Goal: Task Accomplishment & Management: Complete application form

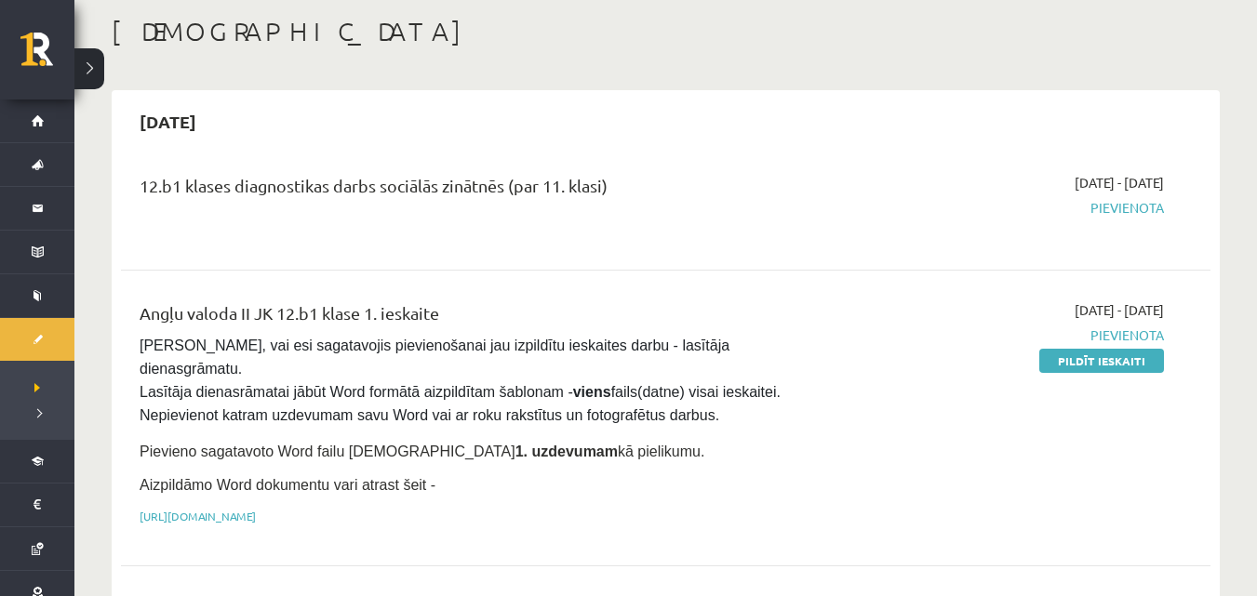
scroll to position [186, 0]
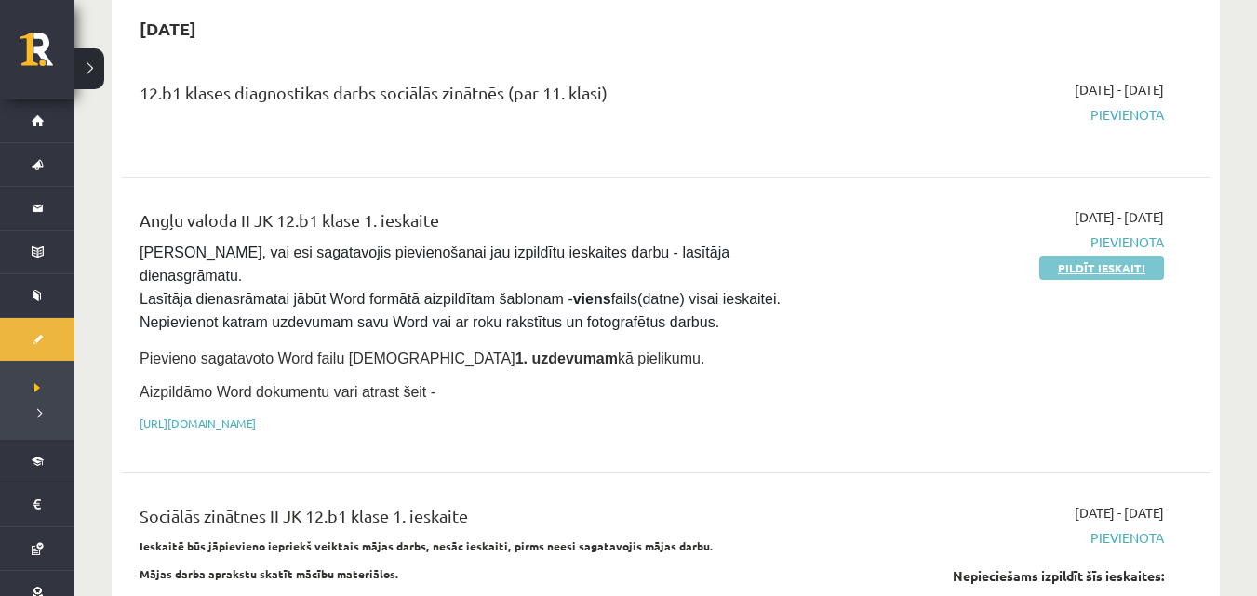
click at [1085, 271] on link "Pildīt ieskaiti" at bounding box center [1101, 268] width 125 height 24
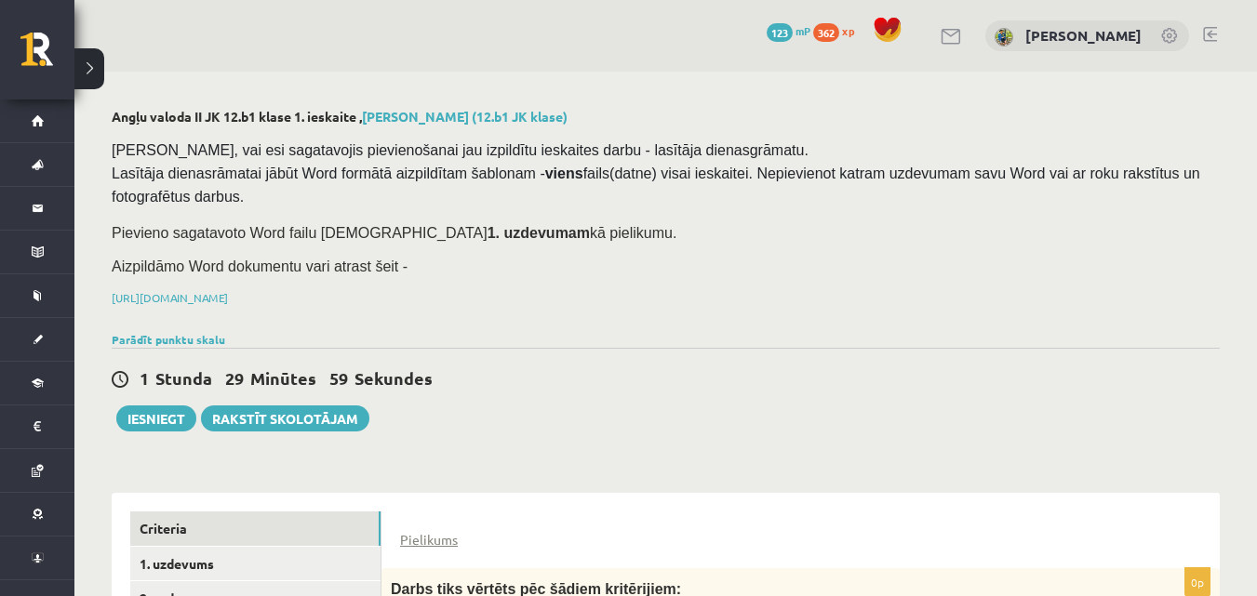
scroll to position [369, 0]
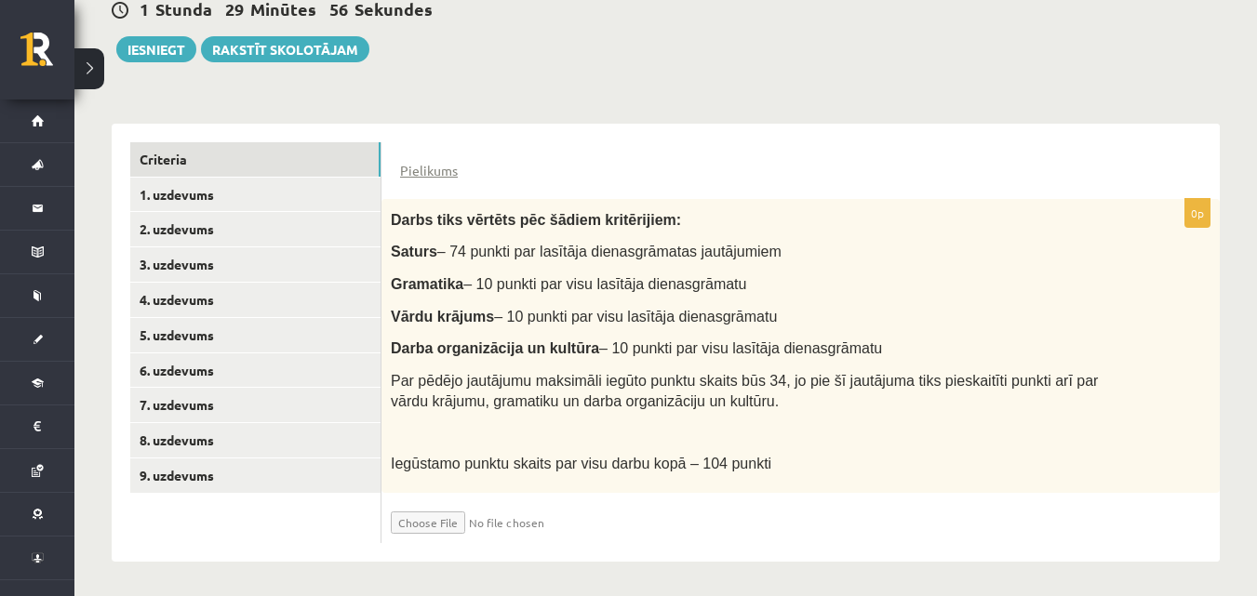
click at [439, 518] on input "file" at bounding box center [501, 518] width 221 height 32
type input "**********"
click at [196, 193] on link "1. uzdevums" at bounding box center [255, 195] width 250 height 34
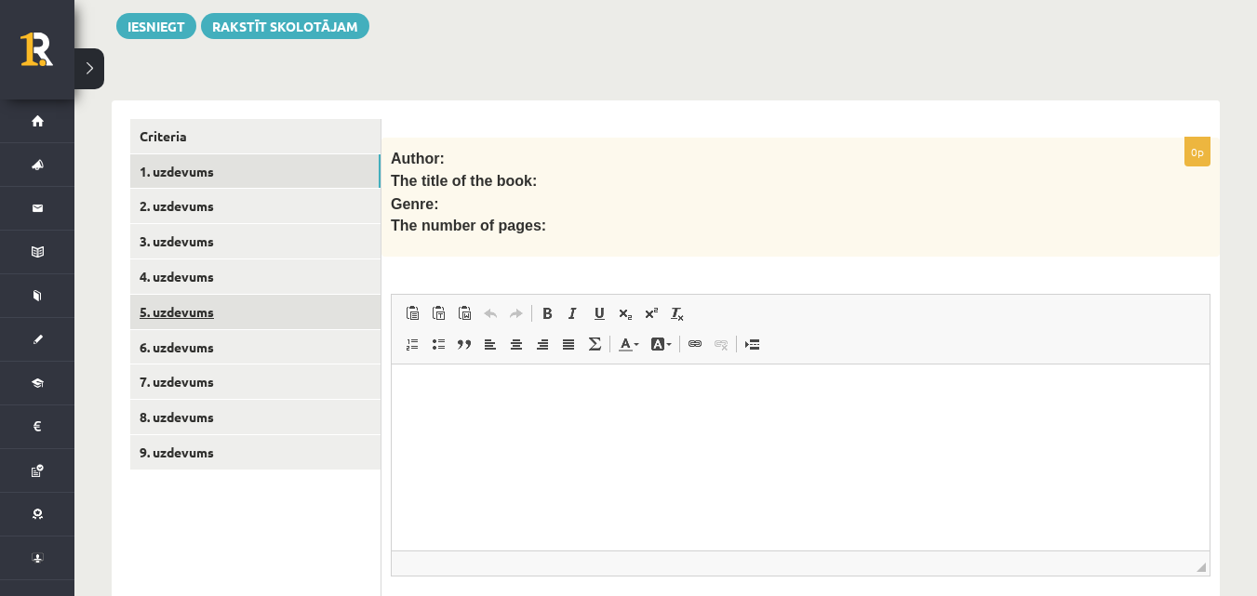
scroll to position [435, 0]
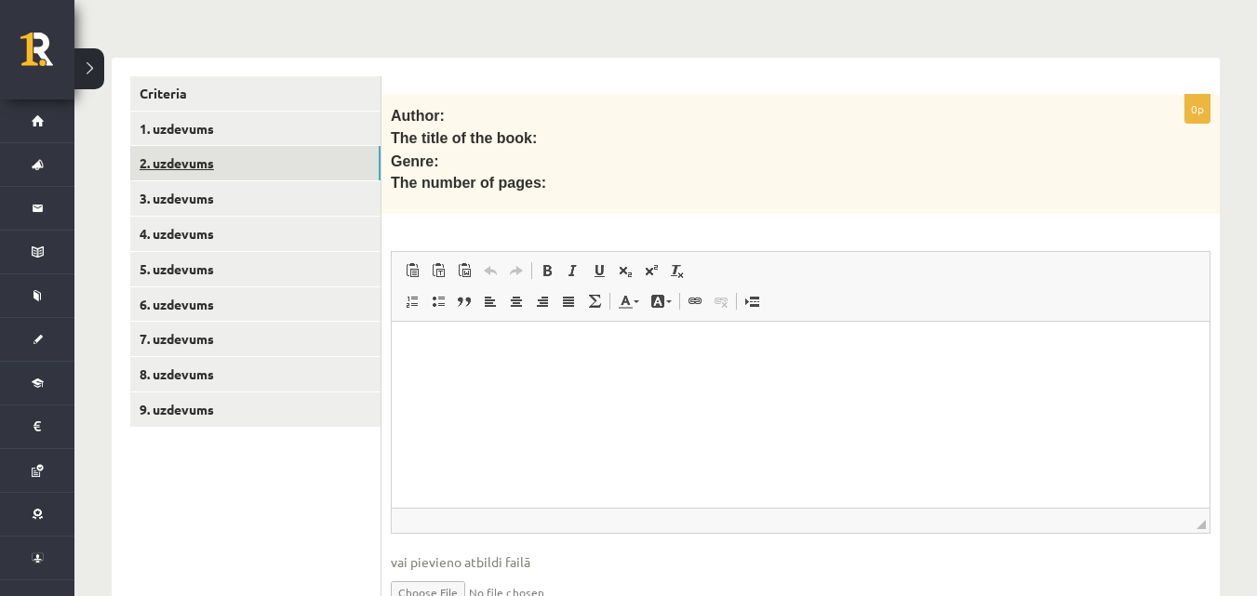
click at [164, 153] on link "2. uzdevums" at bounding box center [255, 163] width 250 height 34
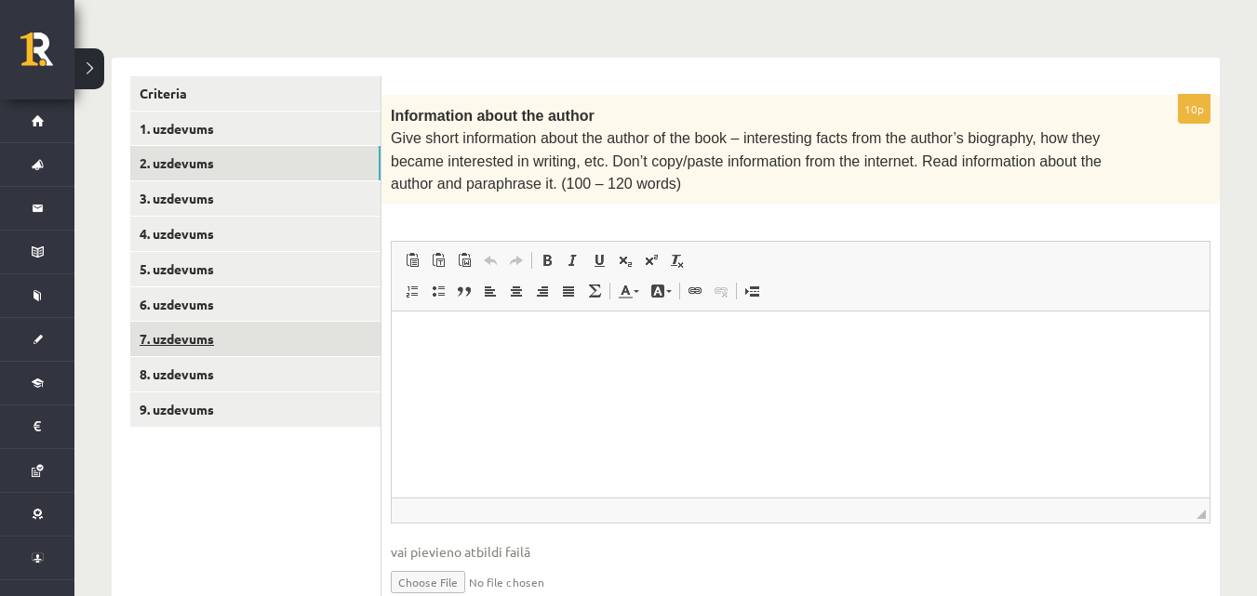
scroll to position [0, 0]
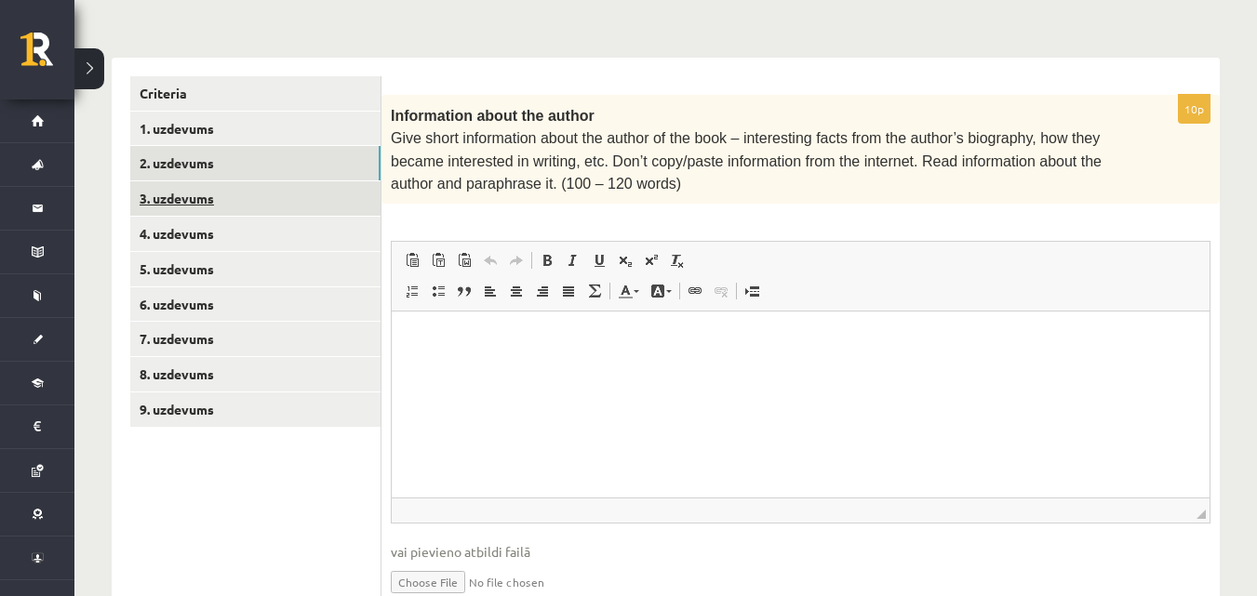
click at [179, 188] on link "3. uzdevums" at bounding box center [255, 198] width 250 height 34
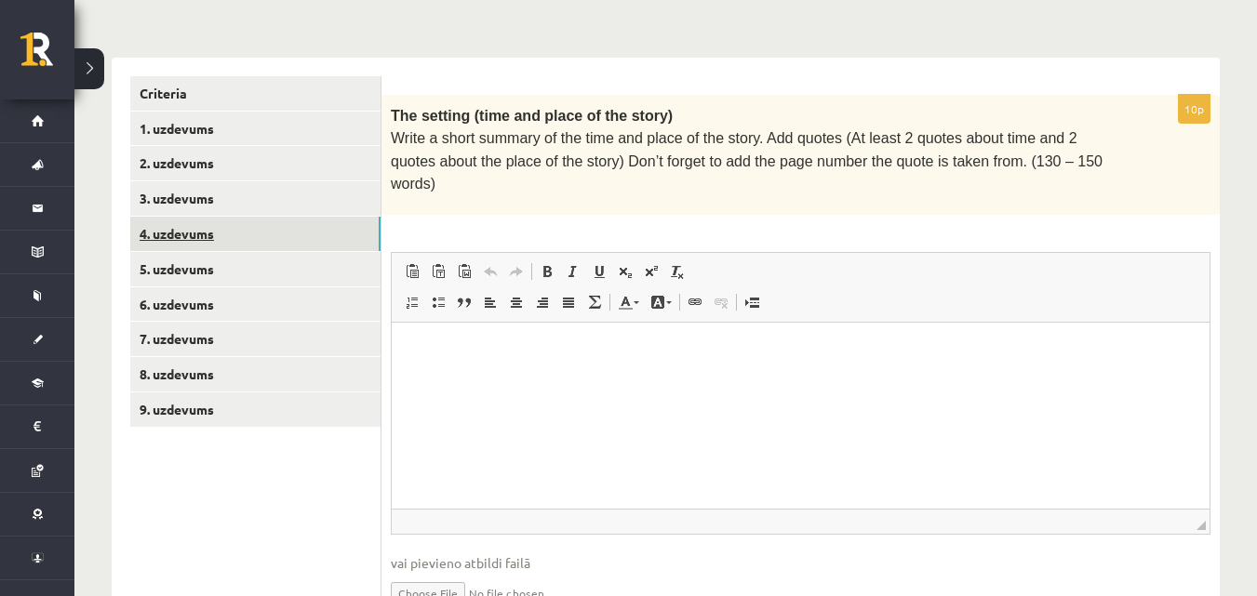
click at [180, 230] on link "4. uzdevums" at bounding box center [255, 234] width 250 height 34
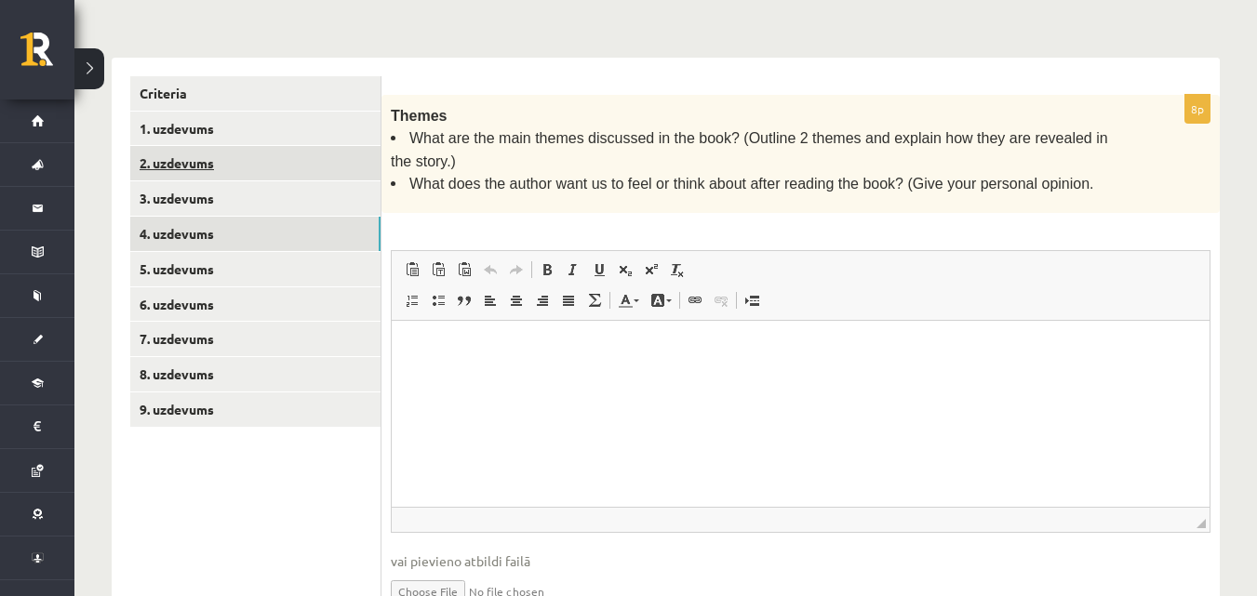
click at [181, 152] on link "2. uzdevums" at bounding box center [255, 163] width 250 height 34
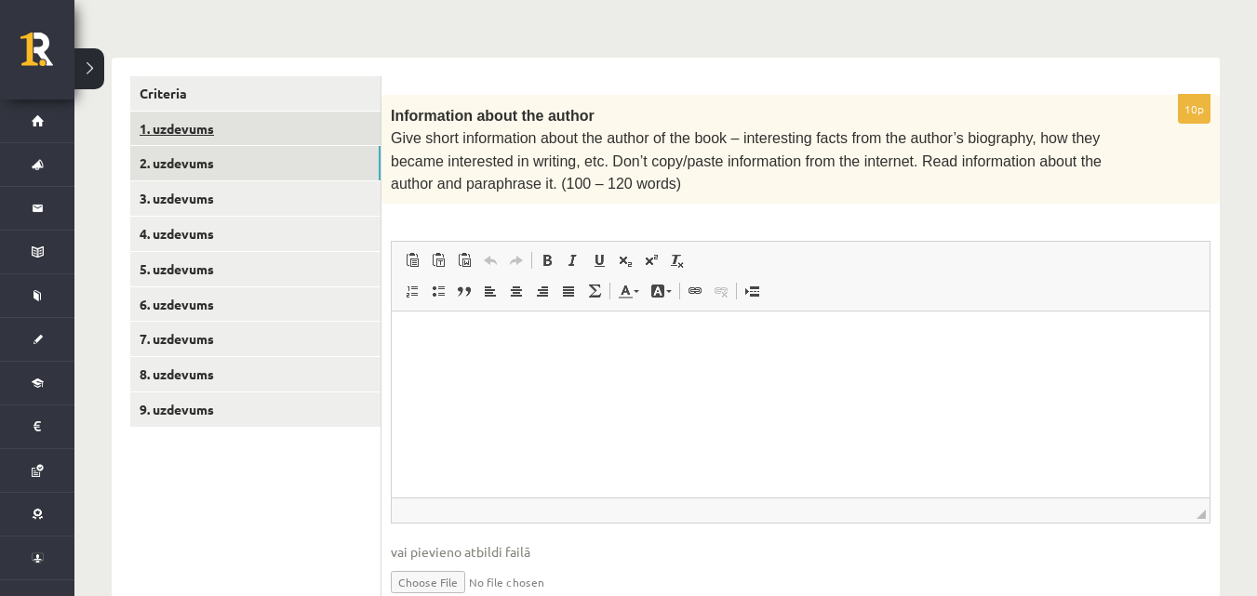
click at [187, 130] on link "1. uzdevums" at bounding box center [255, 129] width 250 height 34
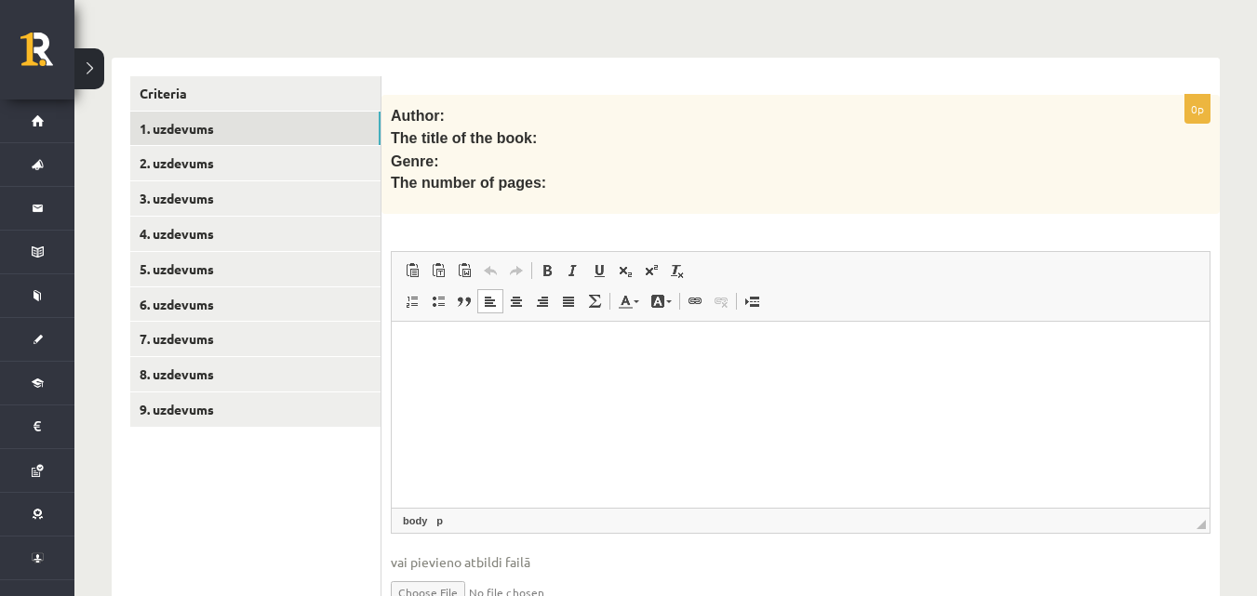
click at [430, 343] on p "Editor, wiswyg-editor-user-answer-47024784211400" at bounding box center [800, 350] width 780 height 20
click at [481, 353] on span "Paste" at bounding box center [482, 352] width 58 height 27
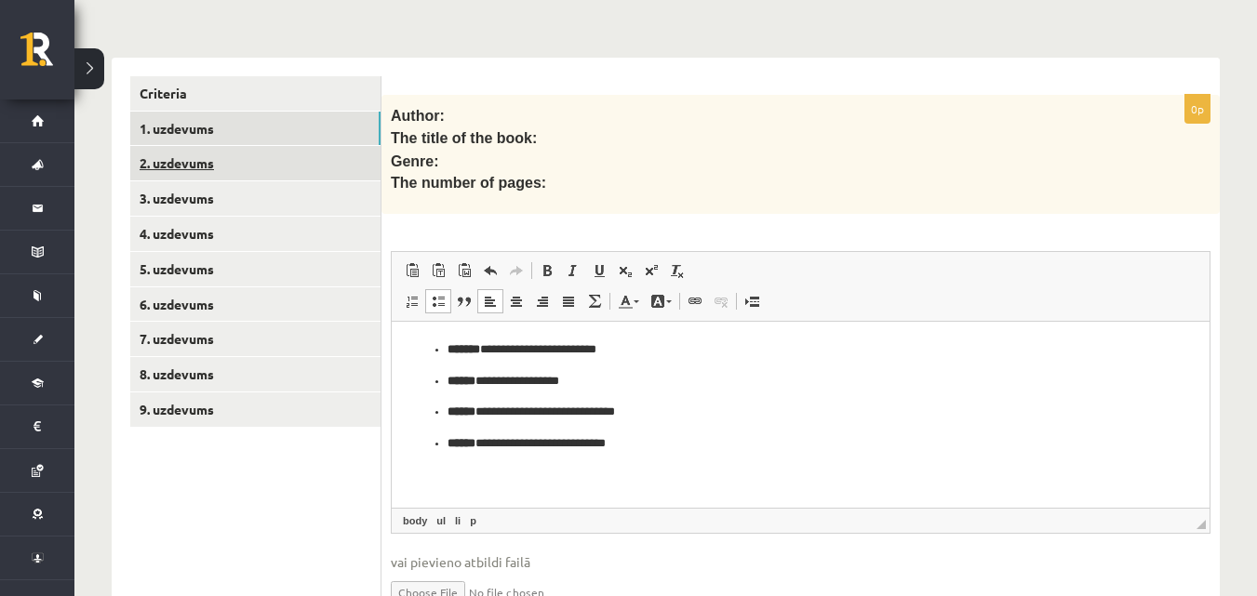
click at [204, 150] on link "2. uzdevums" at bounding box center [255, 163] width 250 height 34
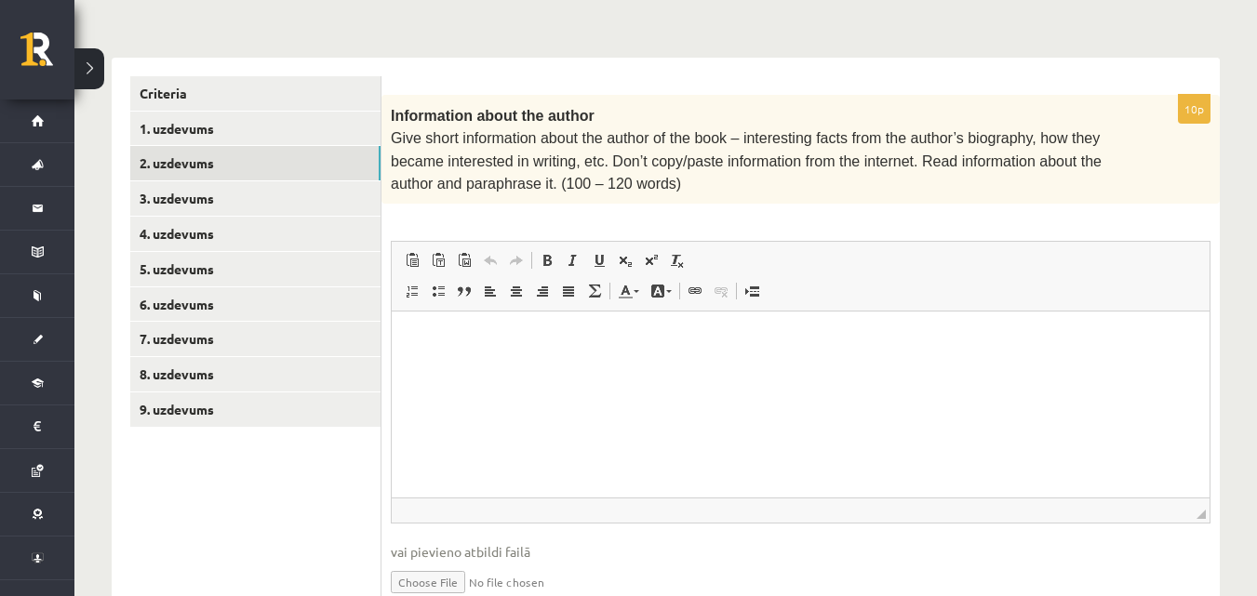
click at [457, 336] on p "Editor, wiswyg-editor-user-answer-47024754903260" at bounding box center [800, 340] width 780 height 20
drag, startPoint x: 451, startPoint y: 324, endPoint x: 420, endPoint y: 346, distance: 38.0
click at [420, 346] on p "Editor, wiswyg-editor-user-answer-47024754903260" at bounding box center [800, 340] width 780 height 20
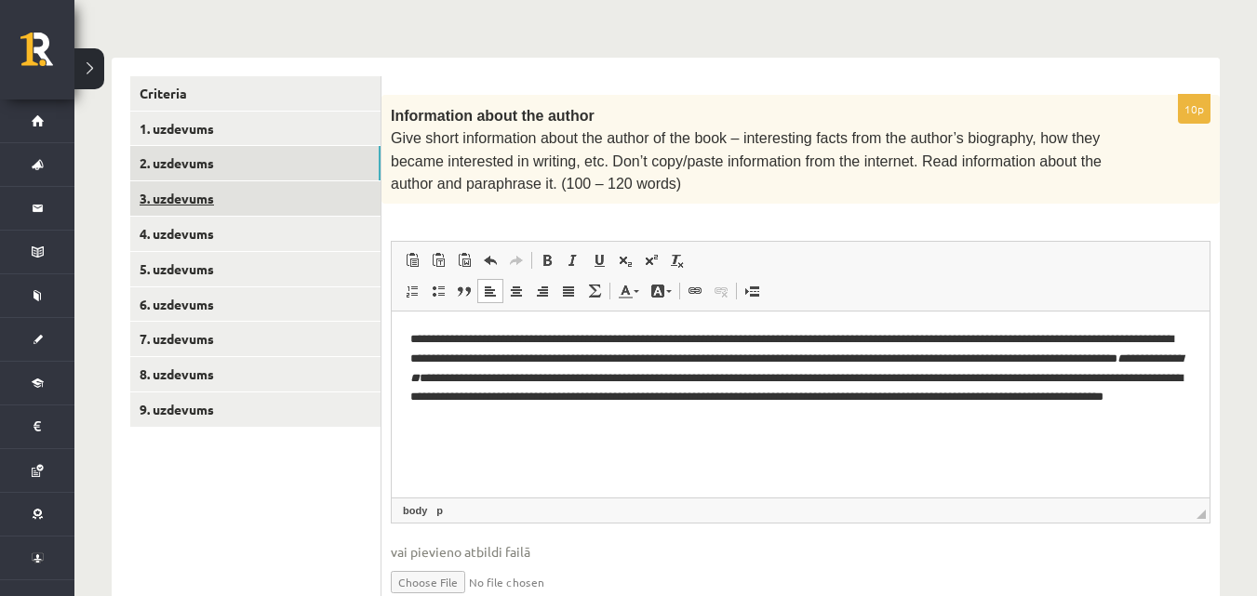
click at [181, 184] on link "3. uzdevums" at bounding box center [255, 198] width 250 height 34
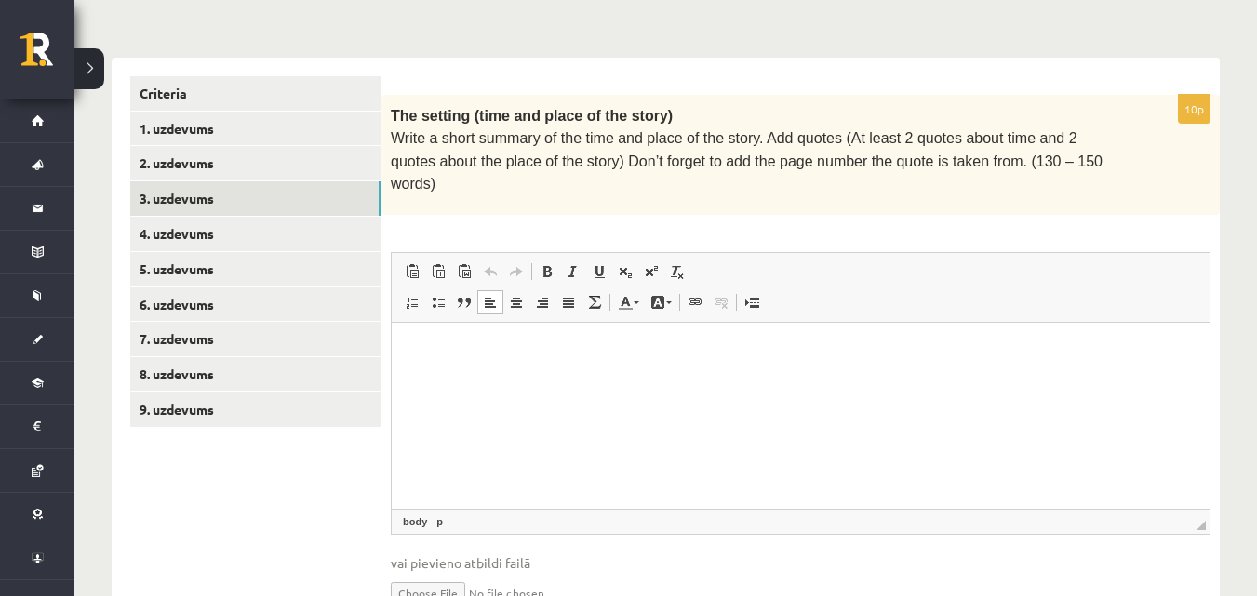
click at [498, 352] on p "Editor, wiswyg-editor-user-answer-47024974212980" at bounding box center [800, 351] width 780 height 20
click at [432, 362] on html at bounding box center [801, 351] width 818 height 57
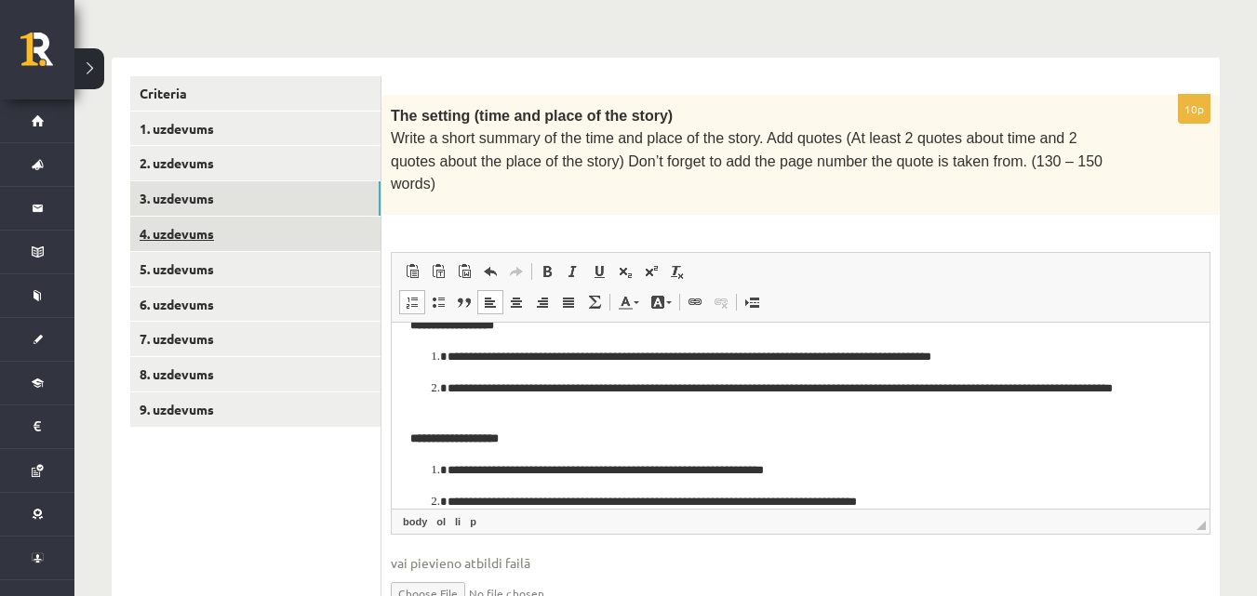
click at [187, 221] on link "4. uzdevums" at bounding box center [255, 234] width 250 height 34
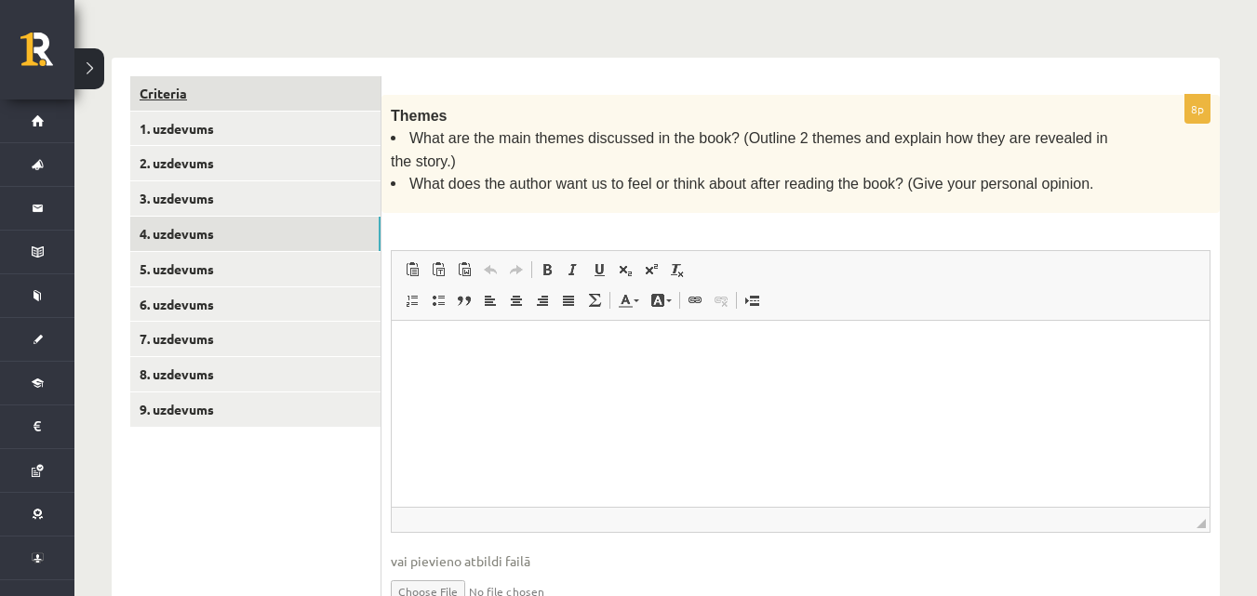
scroll to position [0, 0]
click at [479, 330] on html at bounding box center [801, 349] width 818 height 57
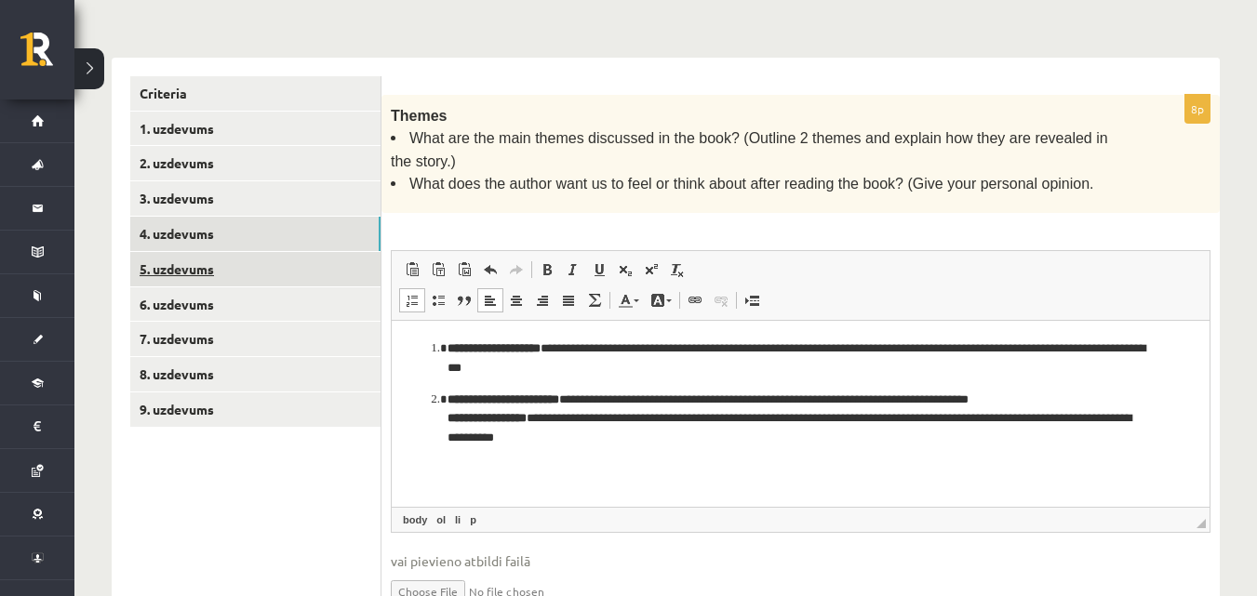
click at [206, 262] on link "5. uzdevums" at bounding box center [255, 269] width 250 height 34
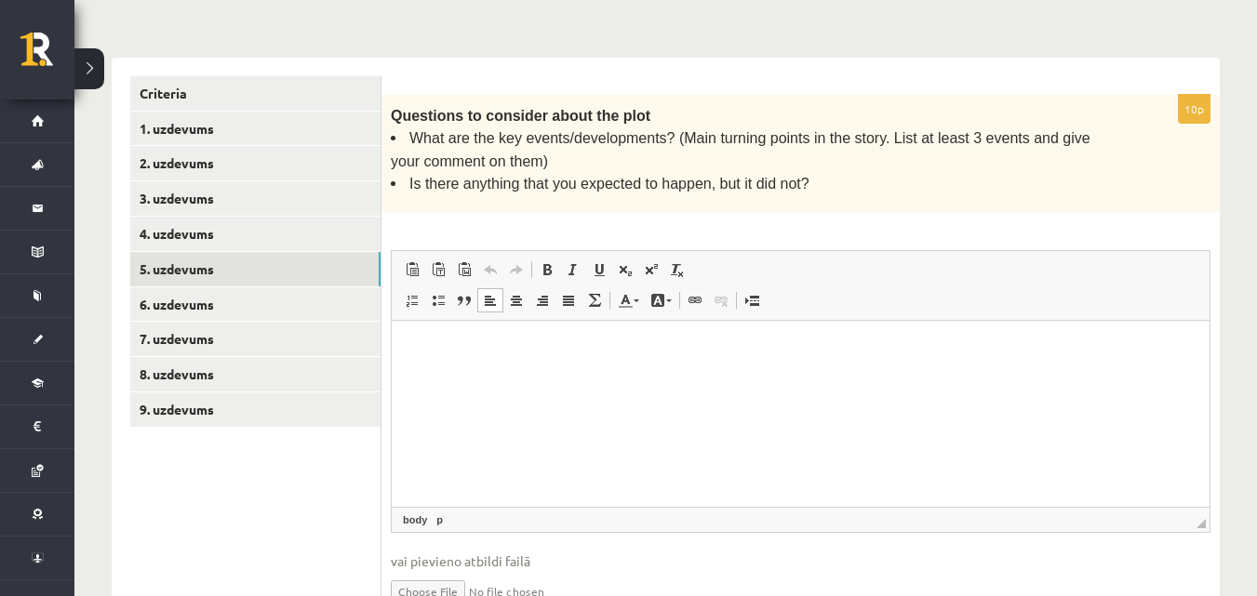
click at [449, 337] on html at bounding box center [801, 349] width 818 height 57
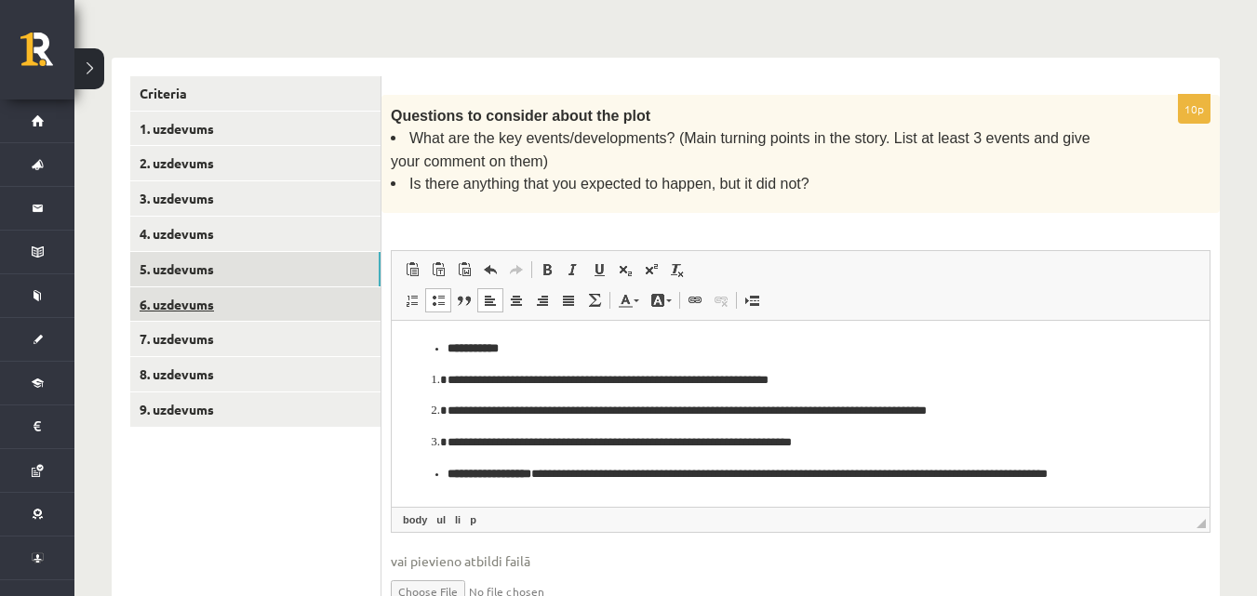
click at [210, 299] on link "6. uzdevums" at bounding box center [255, 304] width 250 height 34
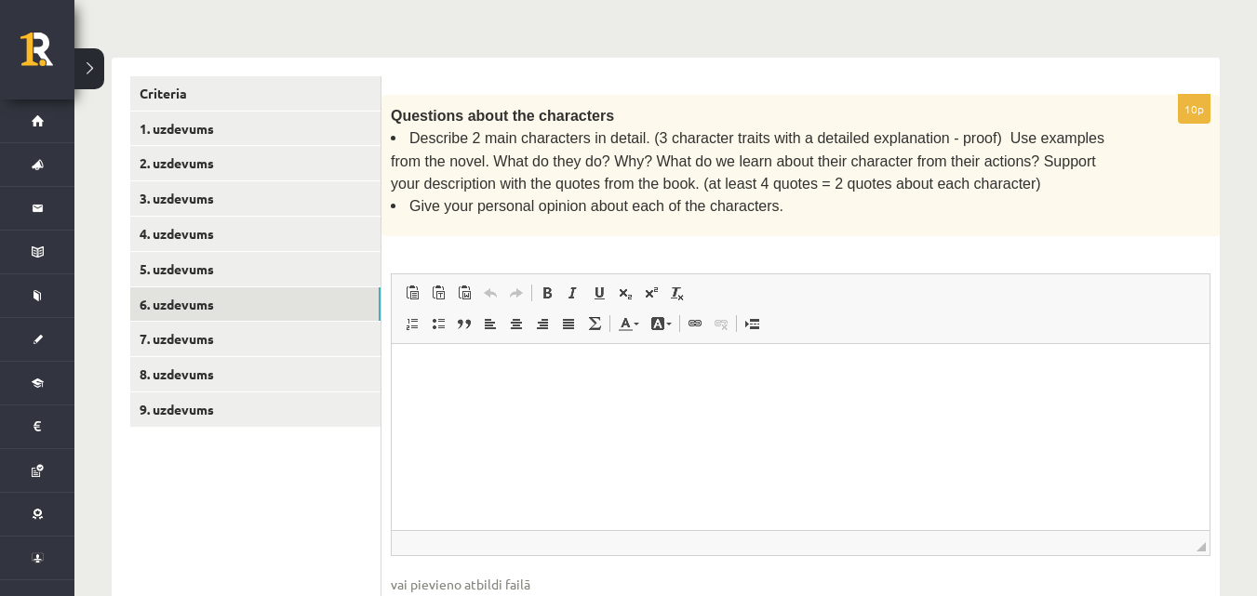
click at [445, 362] on p "Editor, wiswyg-editor-user-answer-47024934179060" at bounding box center [800, 372] width 780 height 20
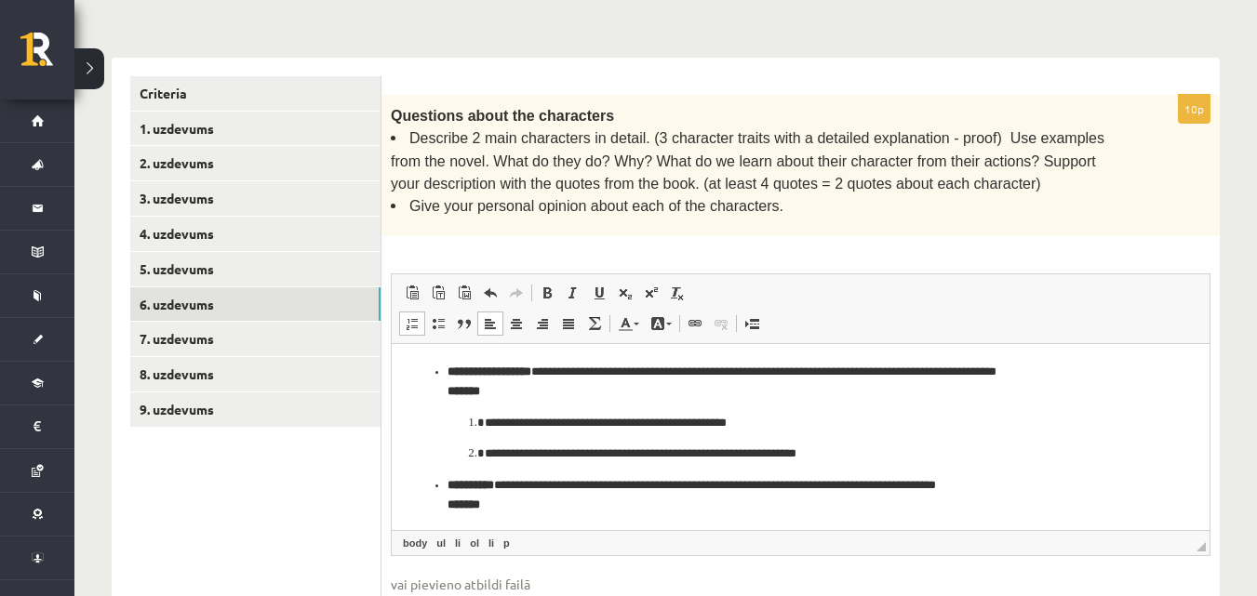
scroll to position [83, 0]
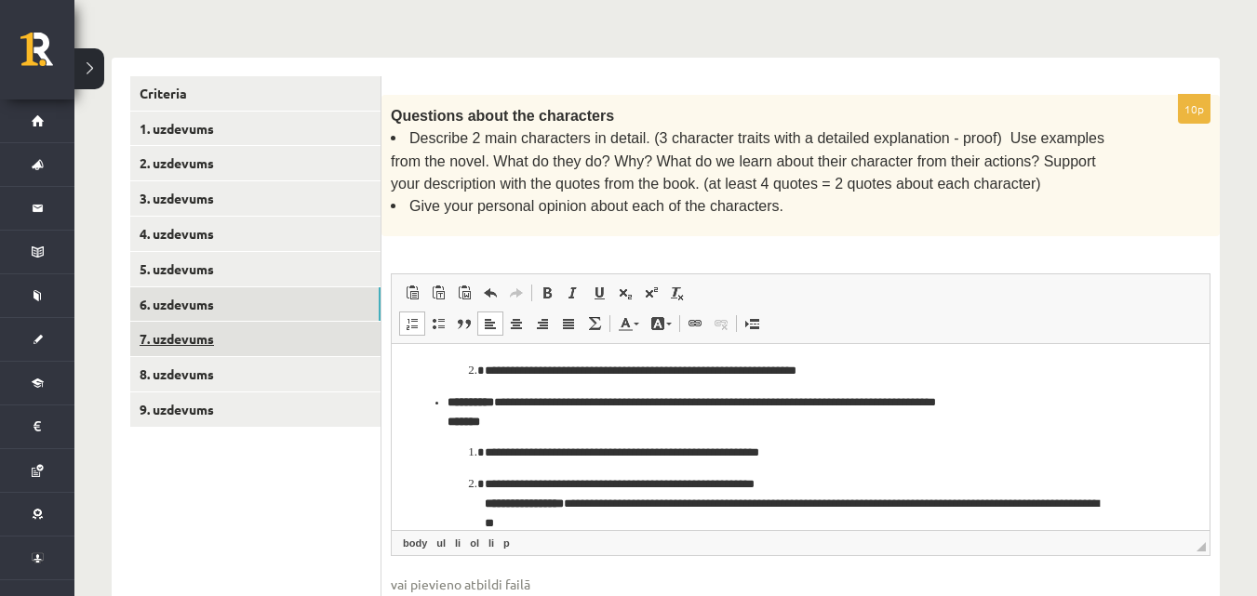
click at [160, 336] on link "7. uzdevums" at bounding box center [255, 339] width 250 height 34
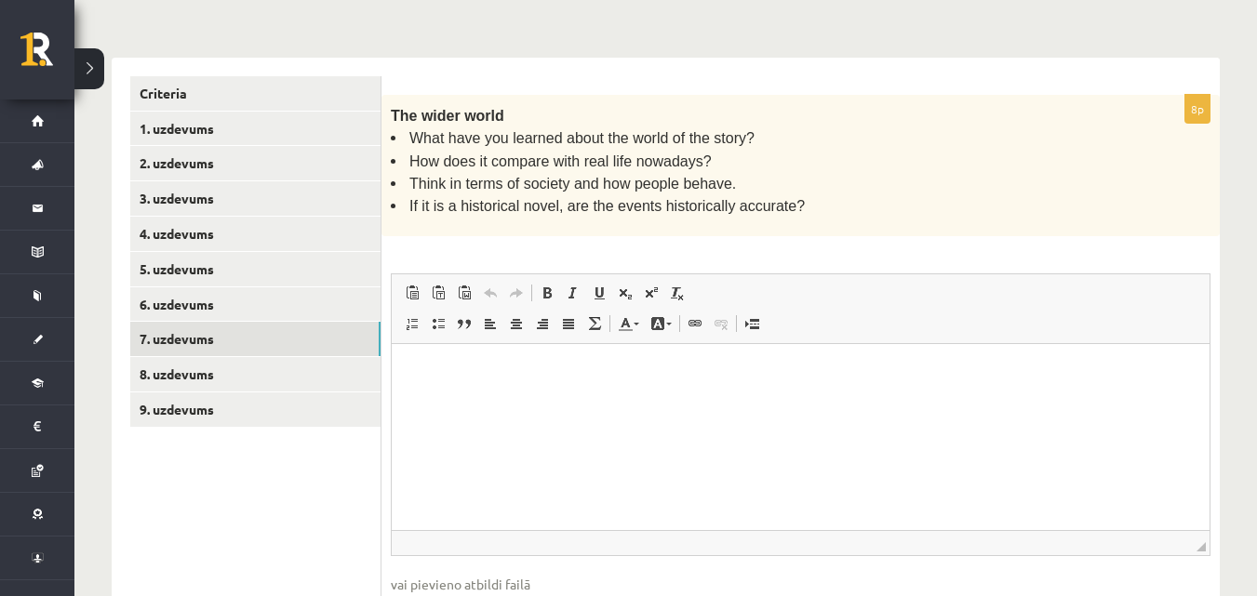
scroll to position [0, 0]
click at [459, 363] on p "Editor, wiswyg-editor-user-answer-47024778249880" at bounding box center [800, 372] width 780 height 20
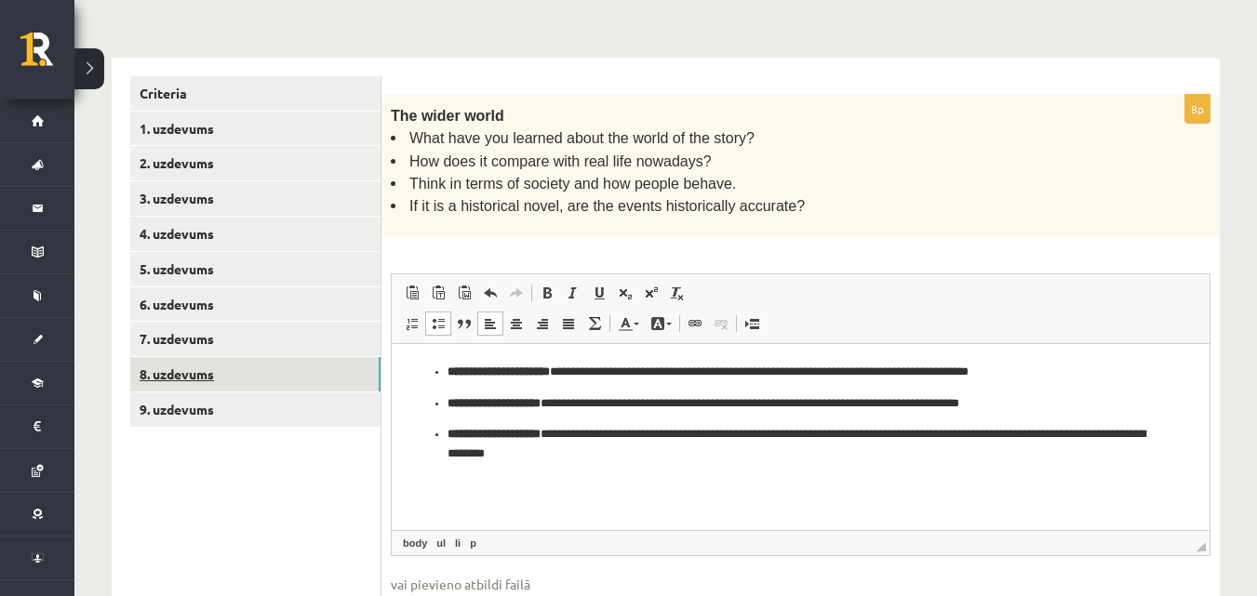
click at [162, 373] on link "8. uzdevums" at bounding box center [255, 374] width 250 height 34
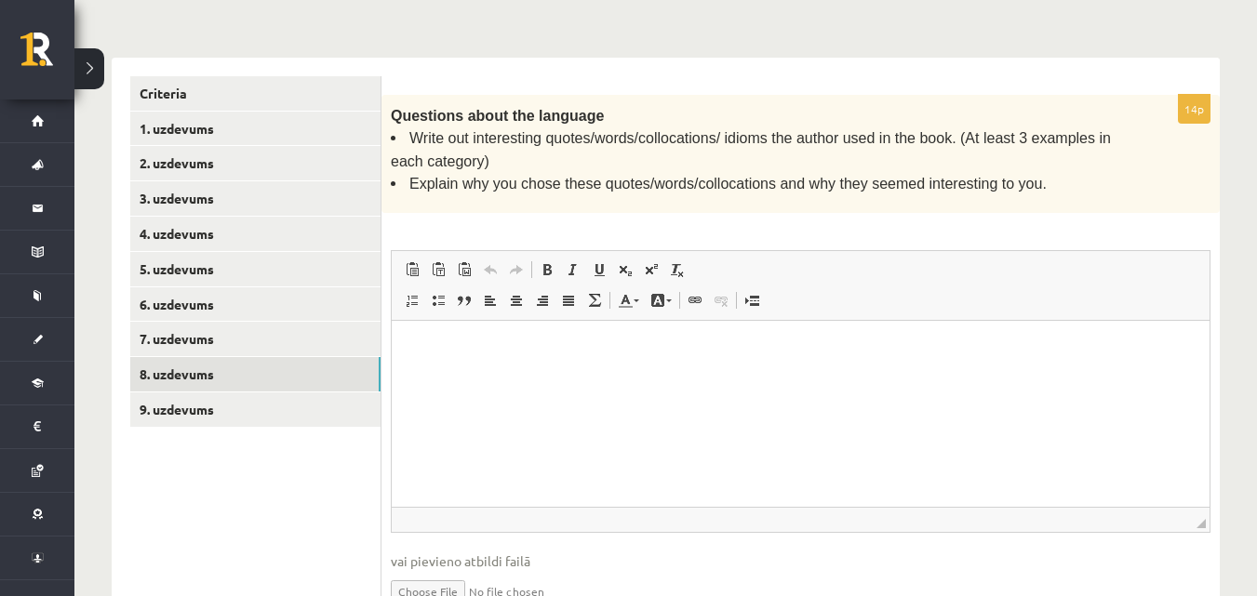
click at [476, 352] on p "Editor, wiswyg-editor-user-answer-47024781165380" at bounding box center [800, 349] width 780 height 20
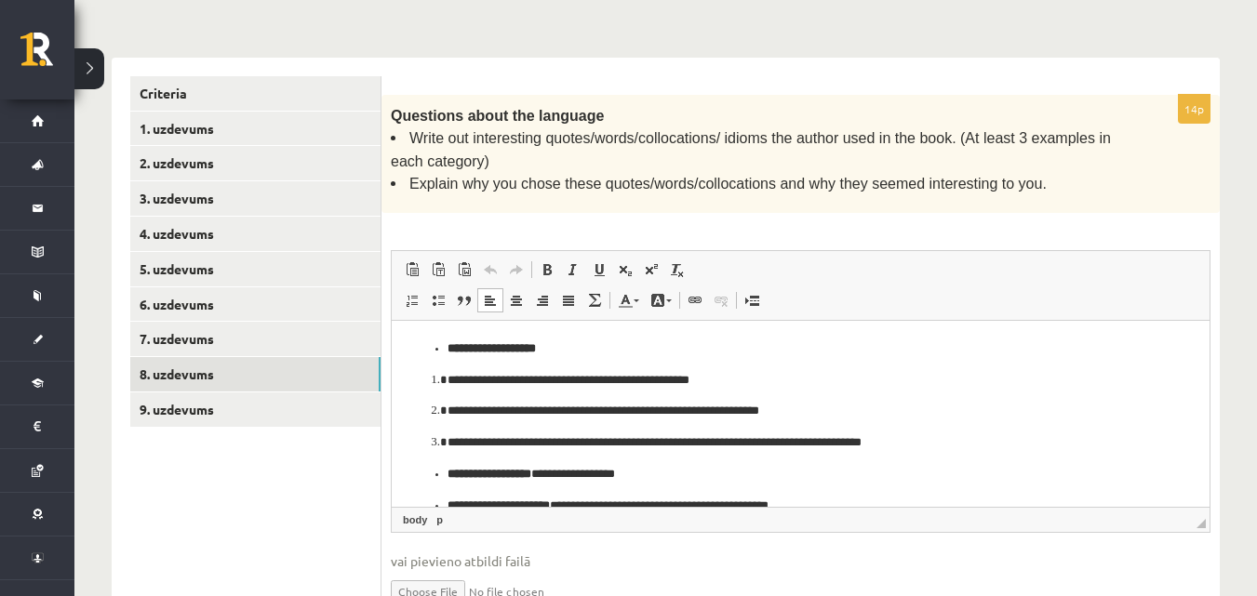
scroll to position [45, 0]
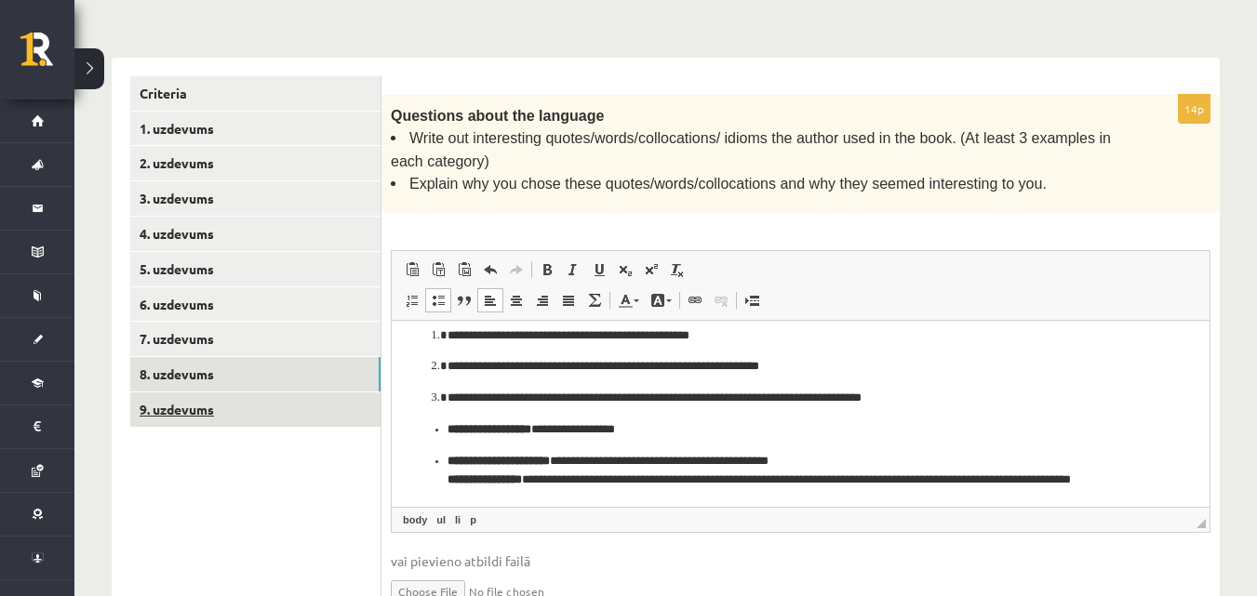
click at [203, 409] on link "9. uzdevums" at bounding box center [255, 410] width 250 height 34
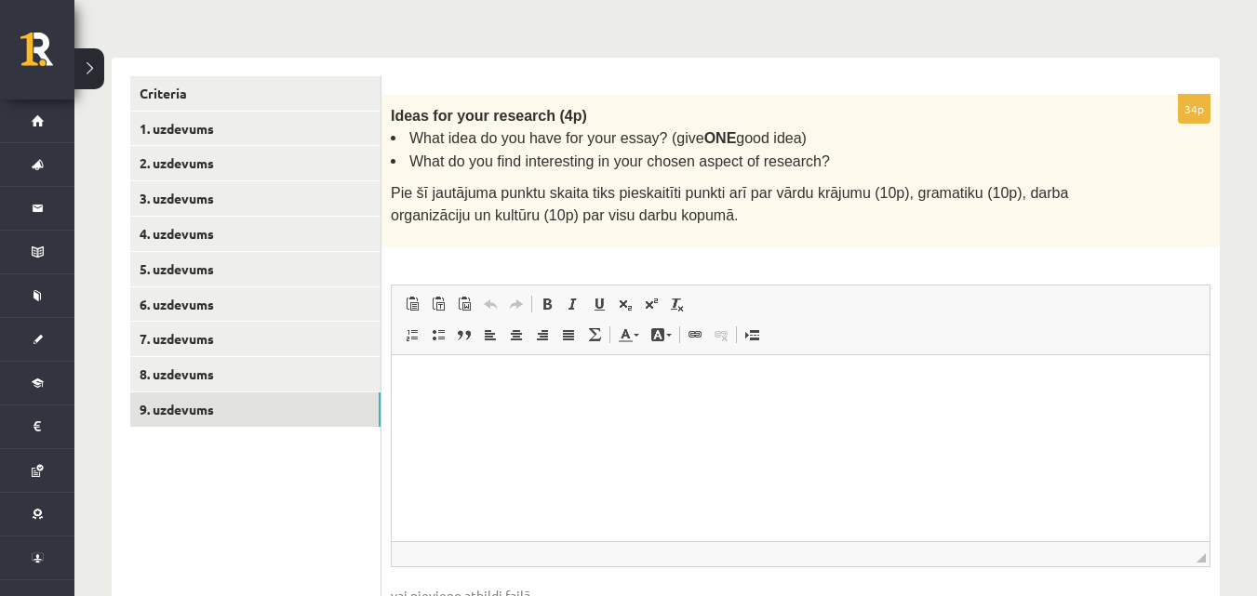
scroll to position [0, 0]
click at [470, 368] on html at bounding box center [801, 382] width 818 height 57
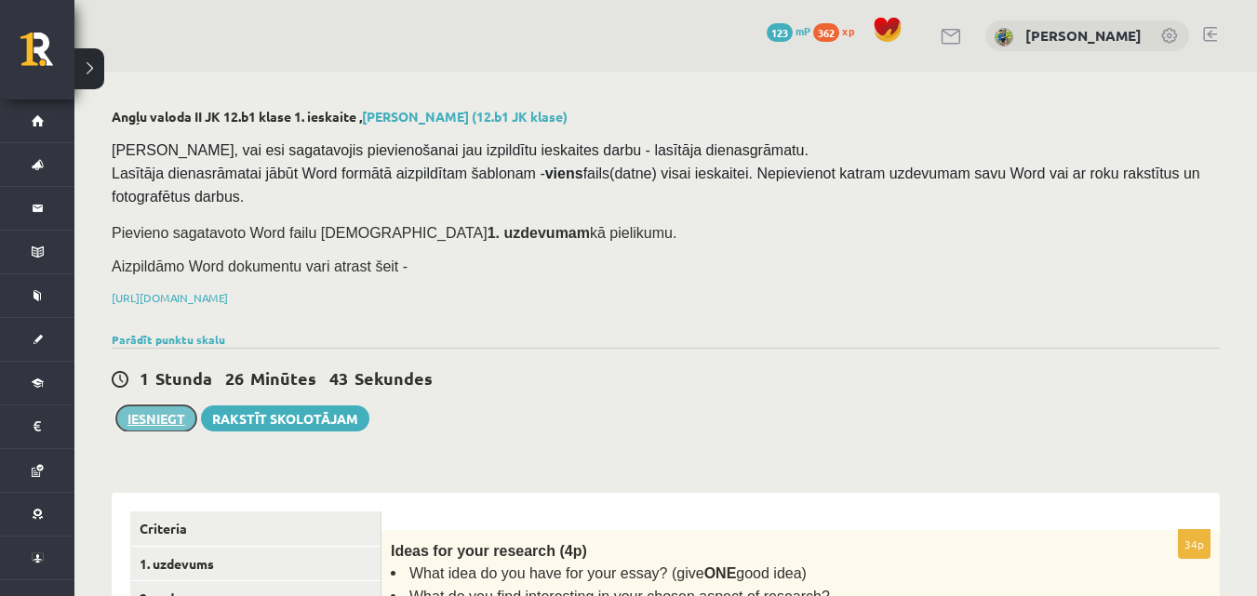
click at [157, 408] on button "Iesniegt" at bounding box center [156, 419] width 80 height 26
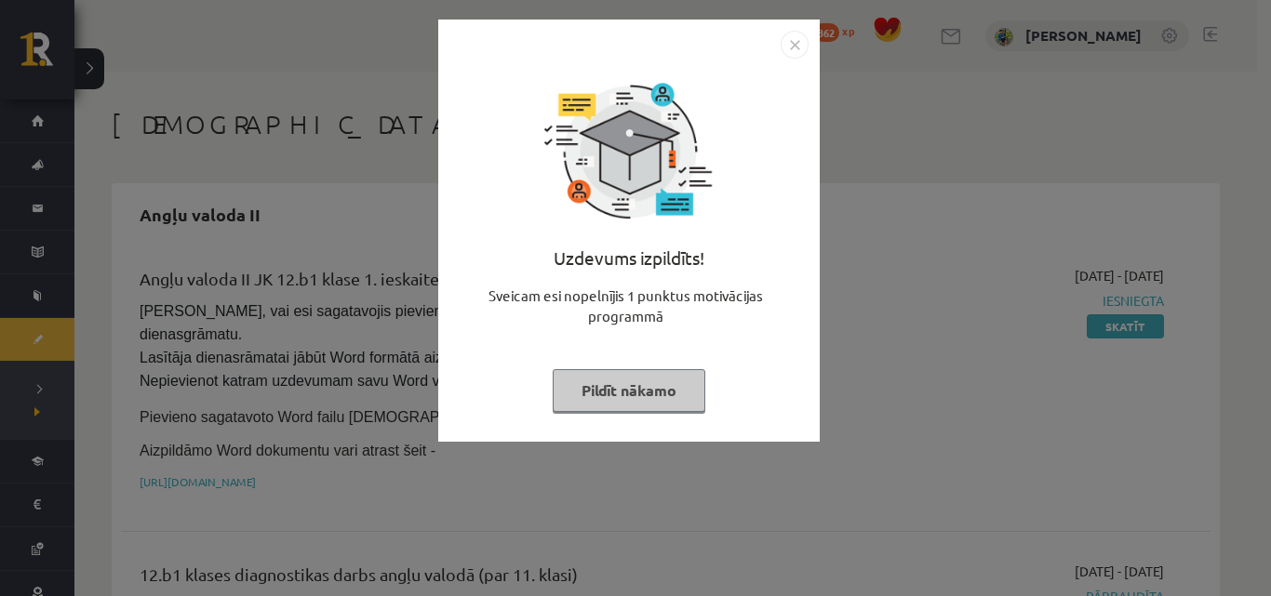
click at [686, 381] on button "Pildīt nākamo" at bounding box center [628, 390] width 153 height 43
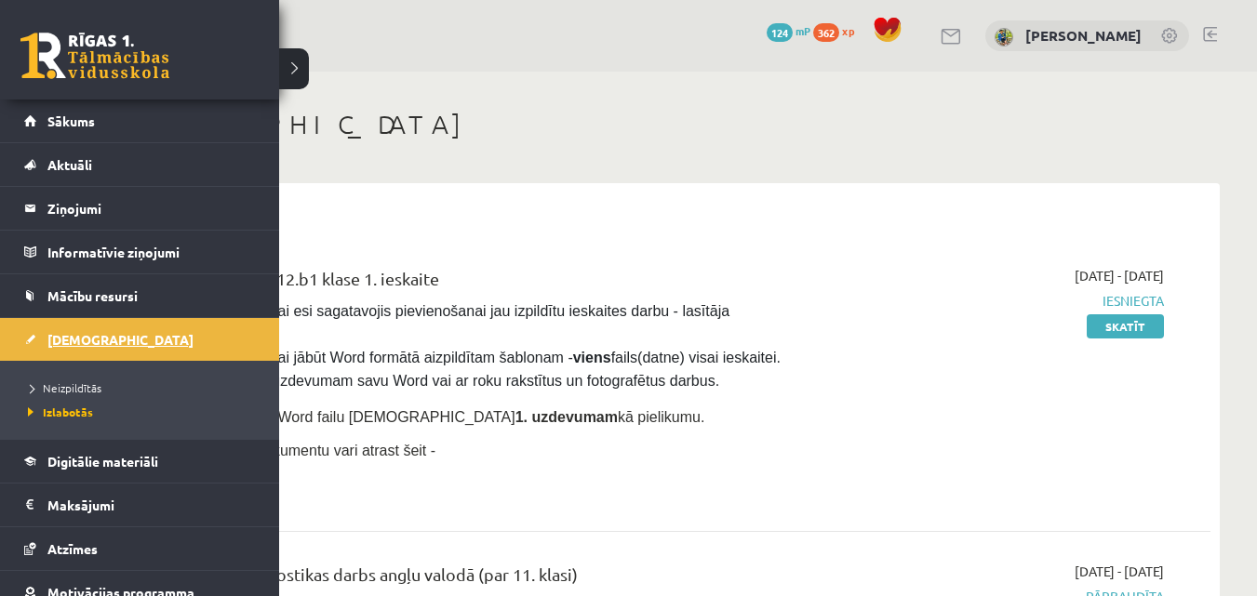
click at [72, 353] on link "[DEMOGRAPHIC_DATA]" at bounding box center [140, 339] width 232 height 43
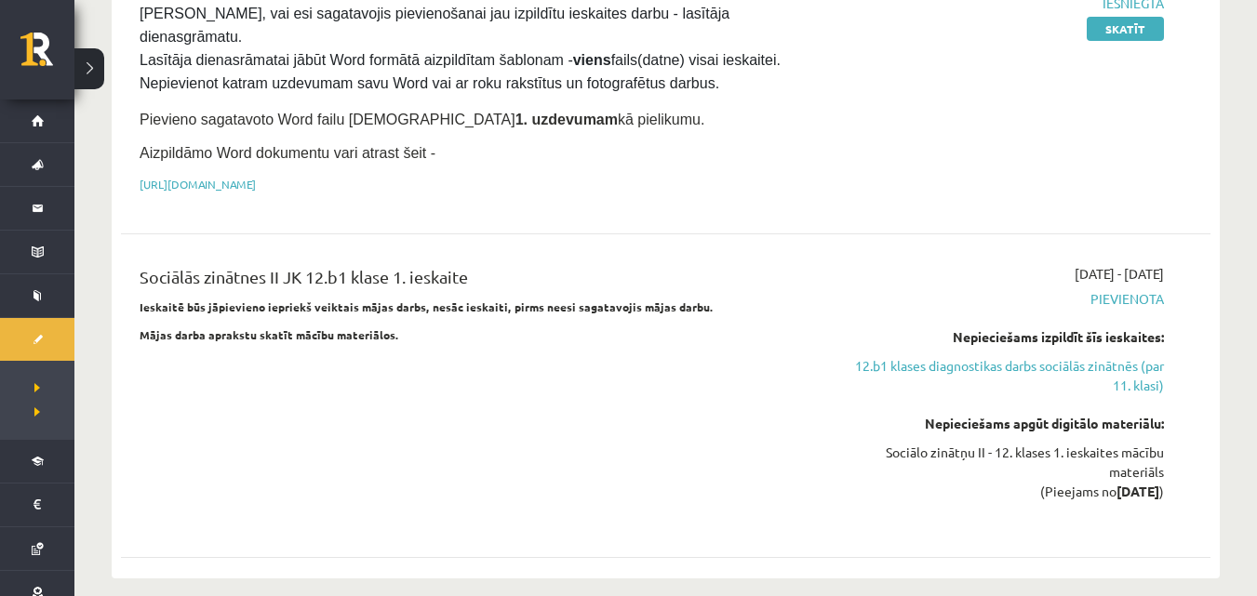
scroll to position [465, 0]
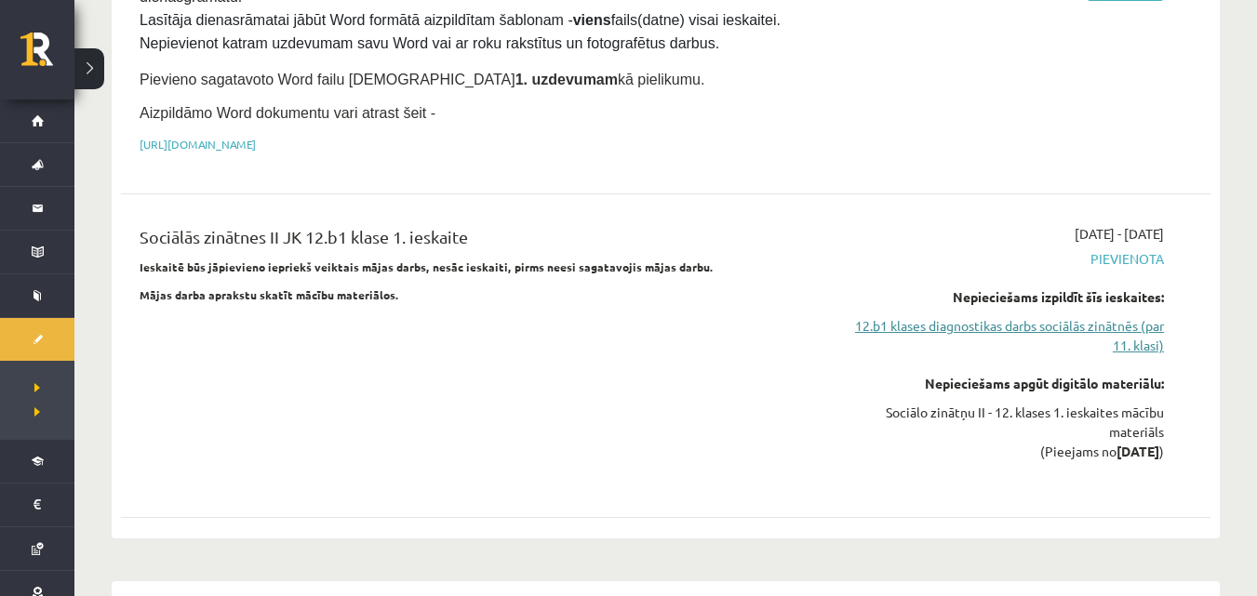
click at [1044, 316] on link "12.b1 klases diagnostikas darbs sociālās zinātnēs (par 11. klasi)" at bounding box center [1002, 335] width 323 height 39
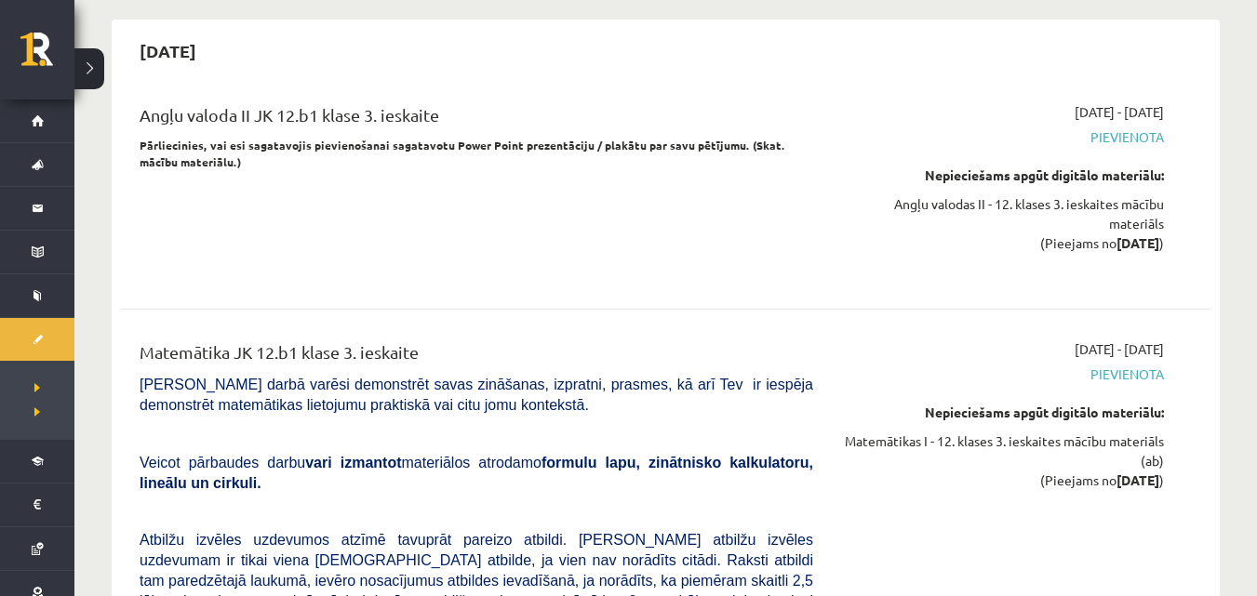
scroll to position [6107, 0]
